Goal: Check status

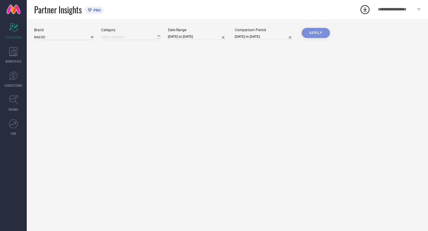
type input "All"
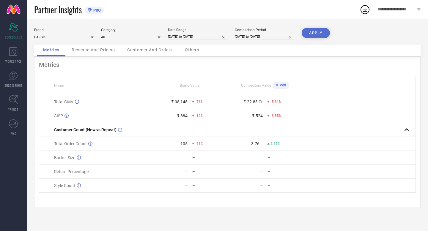
click at [92, 37] on icon at bounding box center [92, 37] width 3 height 3
click at [79, 37] on input at bounding box center [63, 37] width 59 height 6
type input "Wish little"
click at [315, 34] on button "APPLY" at bounding box center [315, 33] width 28 height 10
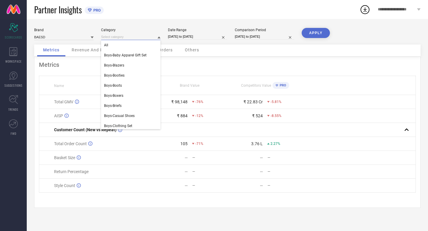
click at [151, 38] on input at bounding box center [130, 37] width 59 height 6
click at [205, 66] on div "Metrics" at bounding box center [227, 64] width 377 height 7
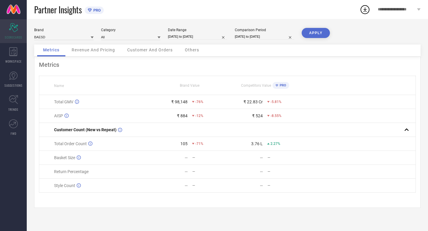
click at [14, 31] on icon "Scorecard" at bounding box center [13, 27] width 9 height 9
click at [15, 53] on icon at bounding box center [13, 51] width 8 height 9
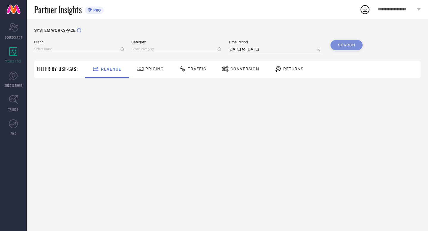
type input "BAESD"
type input "All"
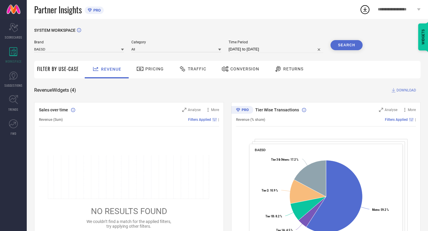
click at [147, 68] on span "Pricing" at bounding box center [154, 69] width 18 height 5
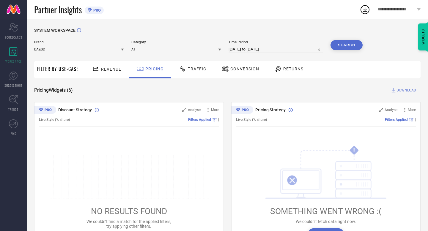
click at [188, 70] on span "Traffic" at bounding box center [197, 69] width 18 height 5
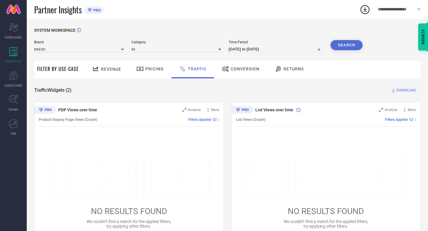
click at [244, 69] on span "Conversion" at bounding box center [244, 69] width 29 height 5
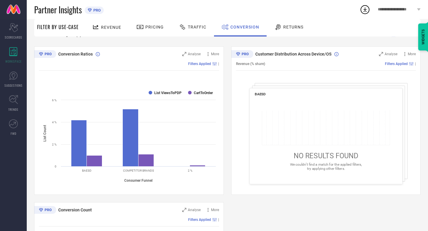
scroll to position [42, 0]
